Goal: Task Accomplishment & Management: Manage account settings

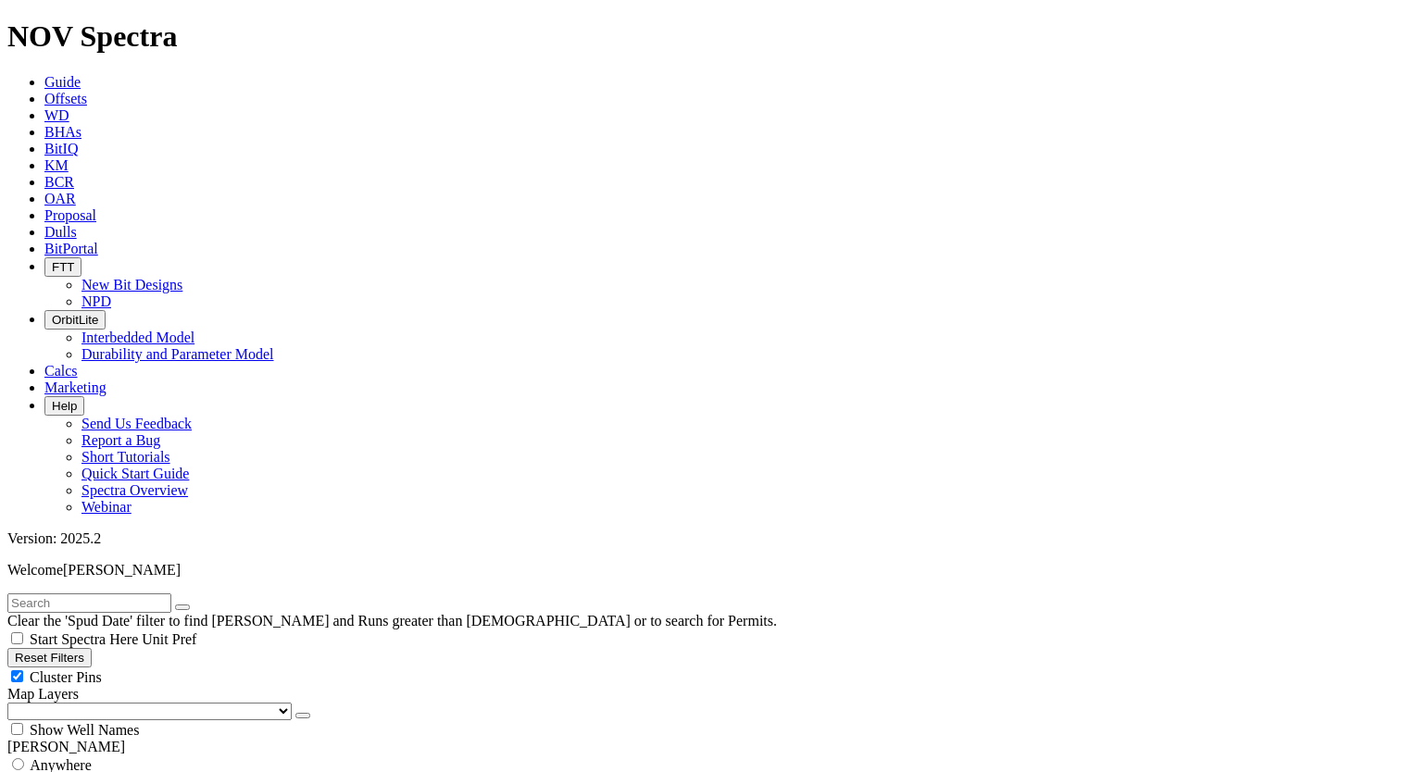
scroll to position [2222, 0]
click at [196, 631] on span "Unit Pref" at bounding box center [169, 639] width 55 height 16
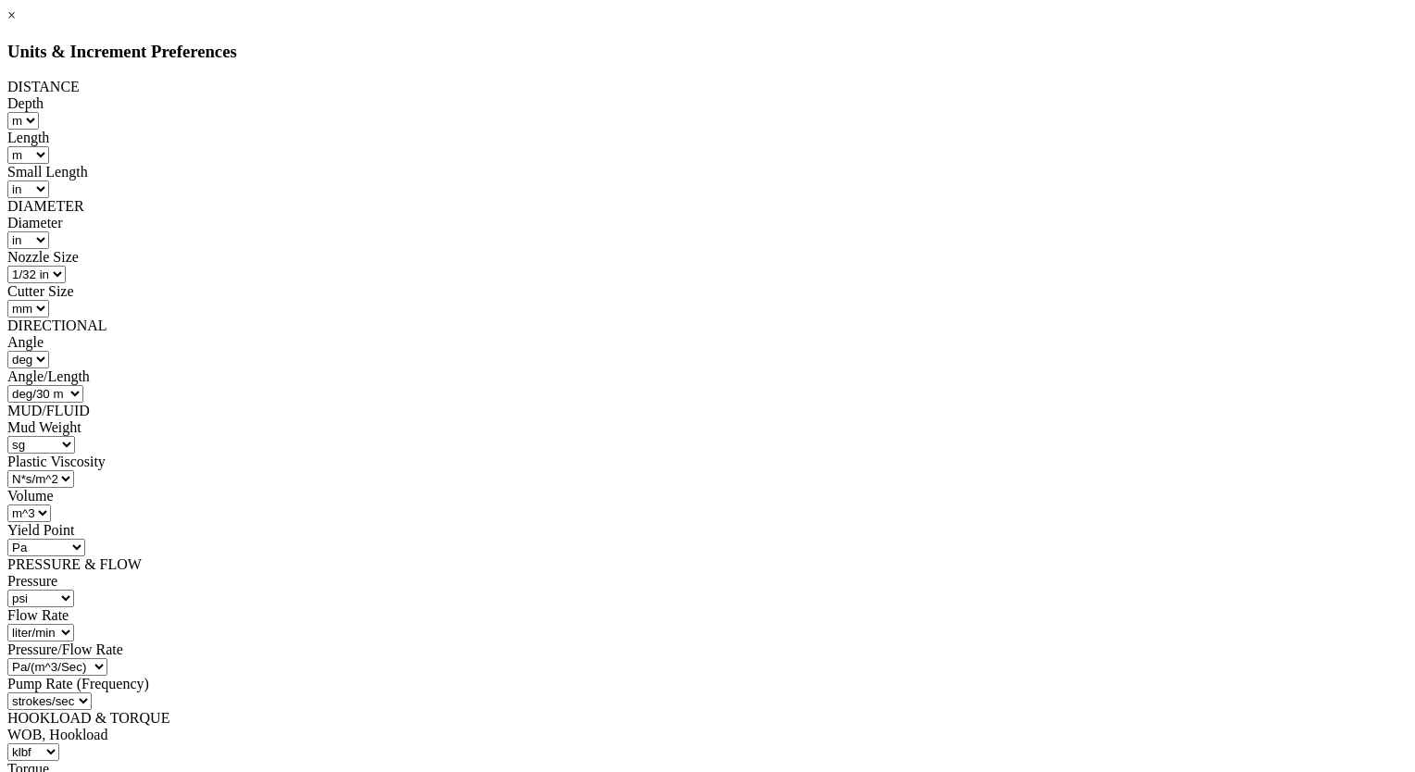
scroll to position [225, 0]
select select "object:269616"
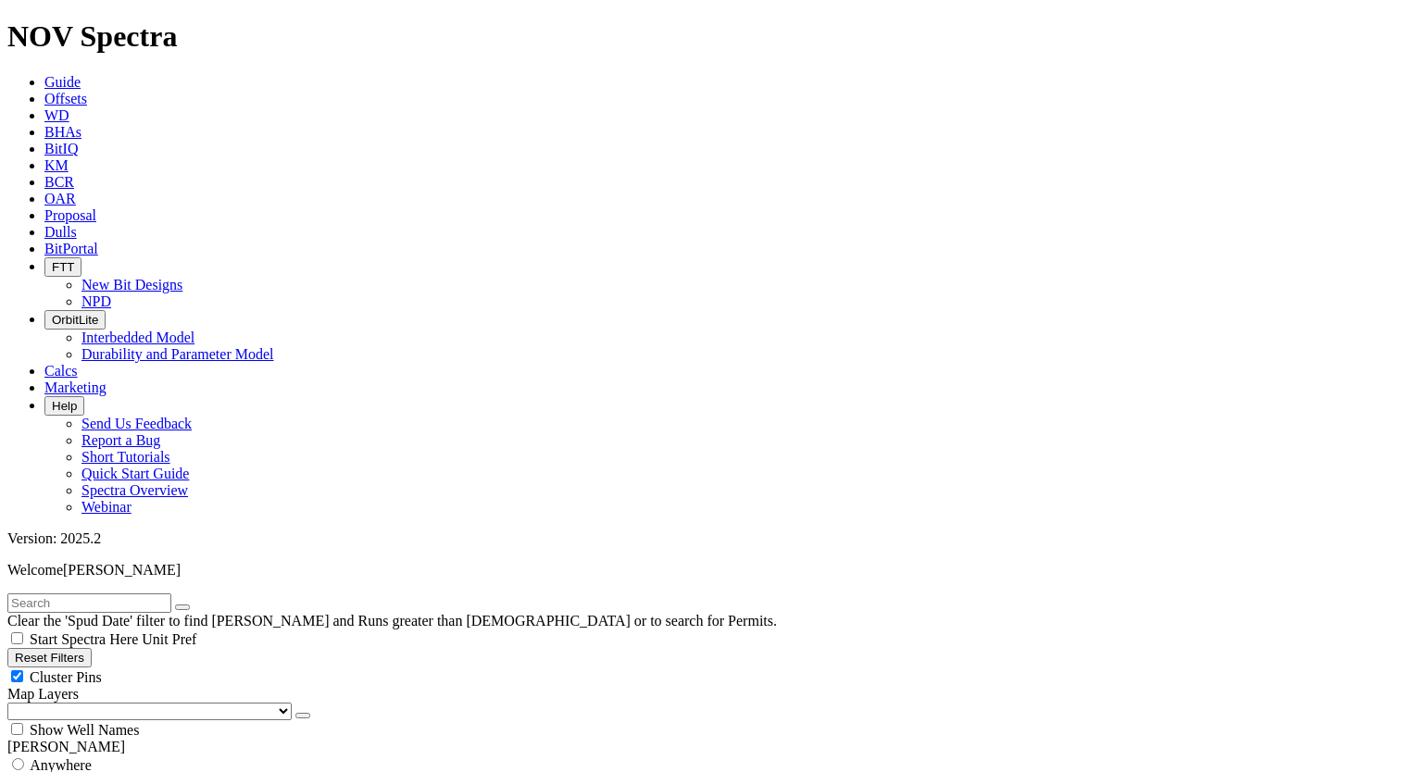
click at [196, 631] on span "Unit Pref" at bounding box center [169, 639] width 55 height 16
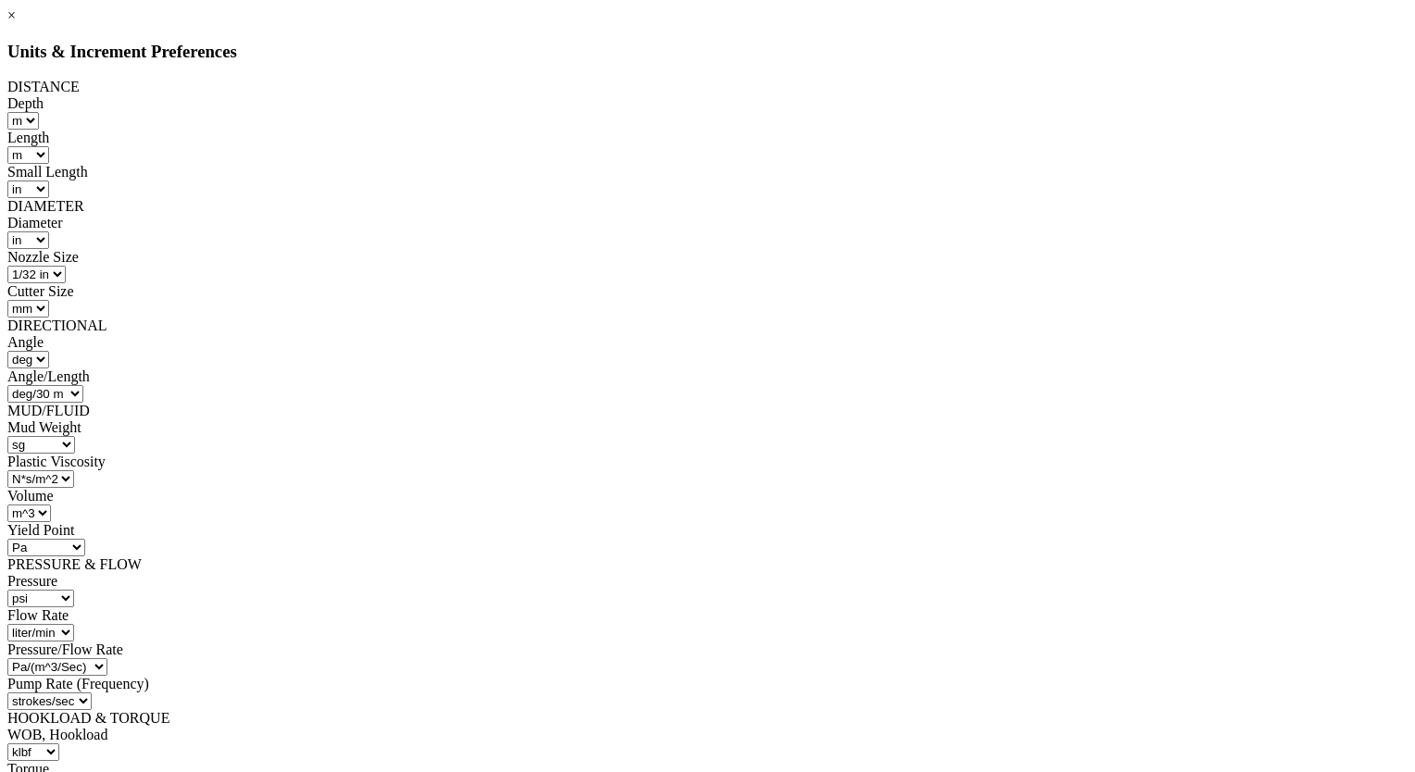
click at [39, 112] on select "ft m" at bounding box center [22, 121] width 31 height 18
select select "object:269361"
click at [39, 112] on select "ft m" at bounding box center [22, 121] width 31 height 18
click at [16, 23] on link "×" at bounding box center [11, 15] width 8 height 16
